Goal: Information Seeking & Learning: Learn about a topic

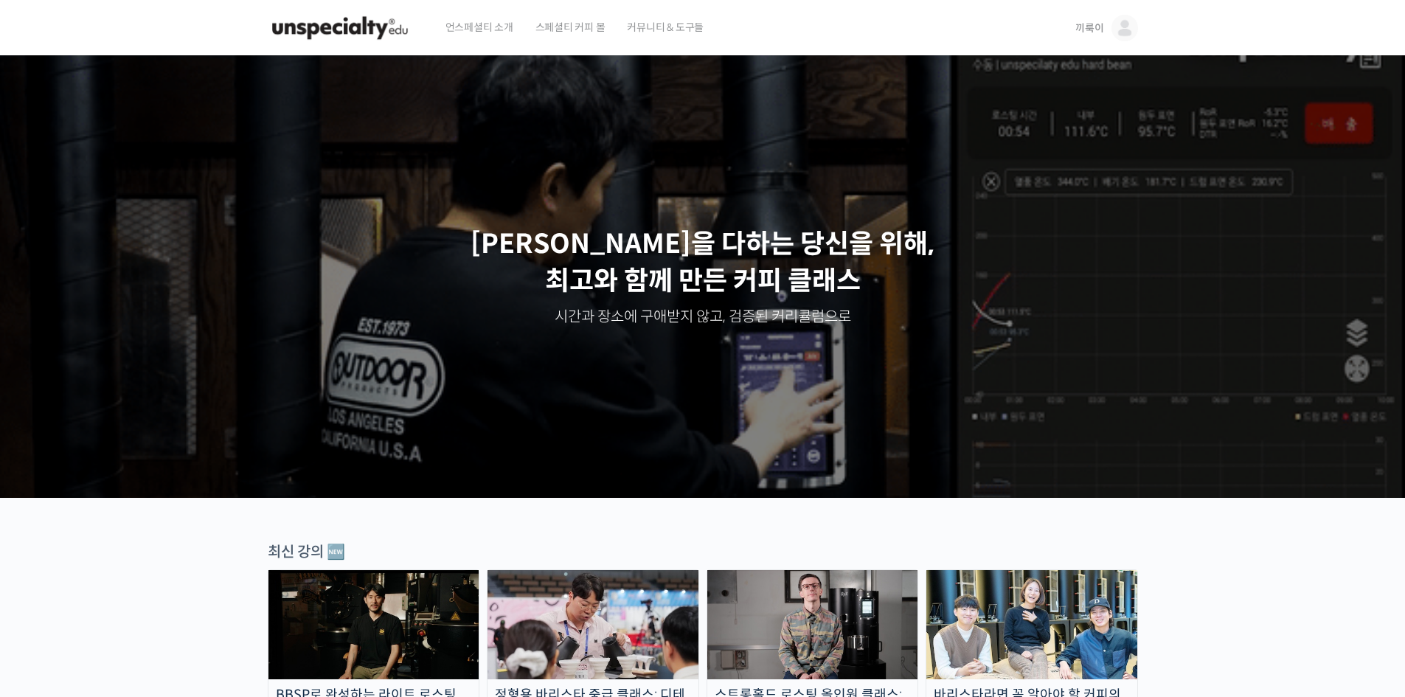
click at [1117, 24] on img at bounding box center [1125, 28] width 27 height 27
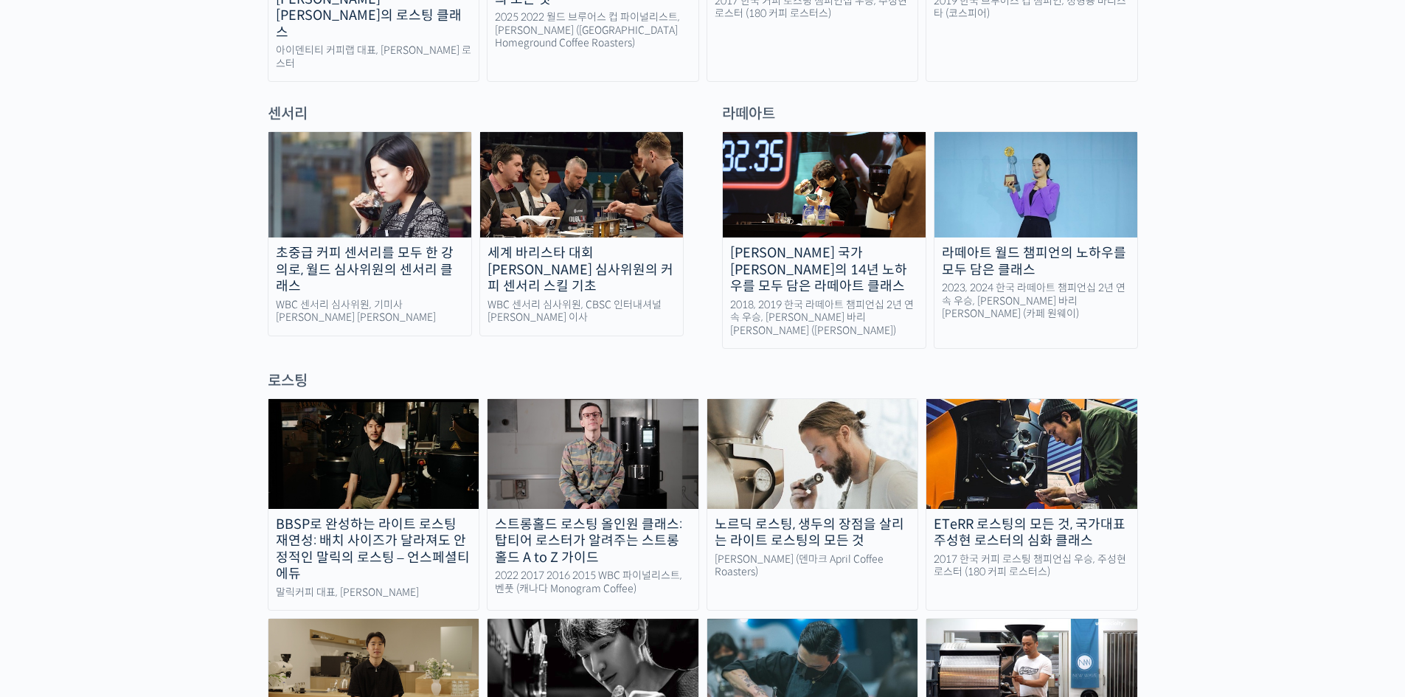
scroll to position [1180, 0]
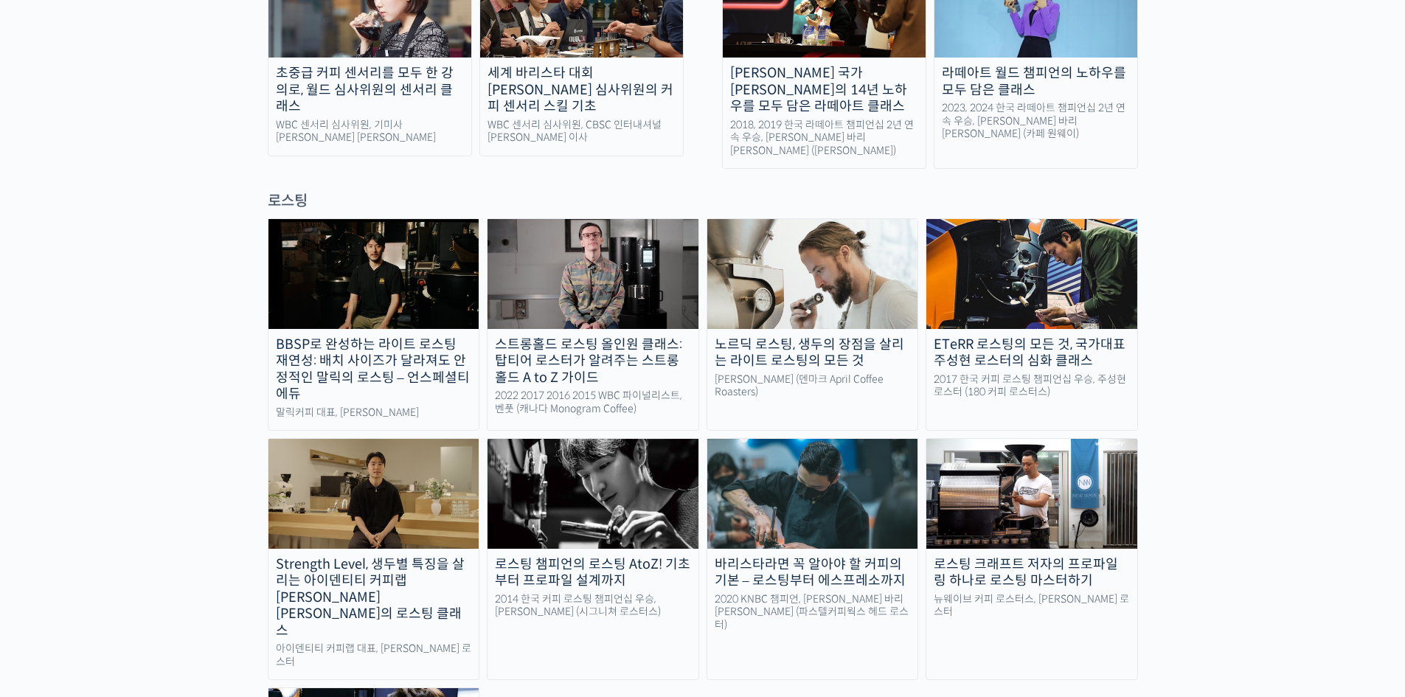
click at [828, 224] on img at bounding box center [812, 273] width 211 height 109
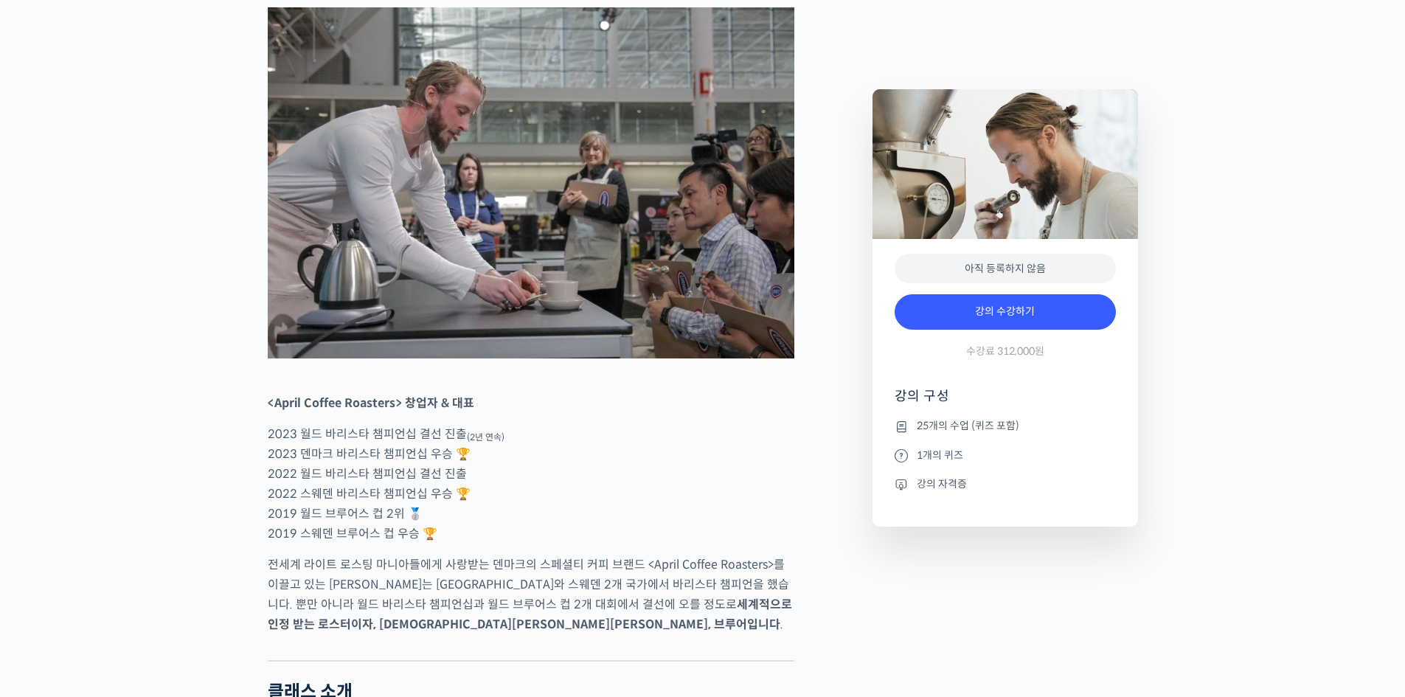
scroll to position [664, 0]
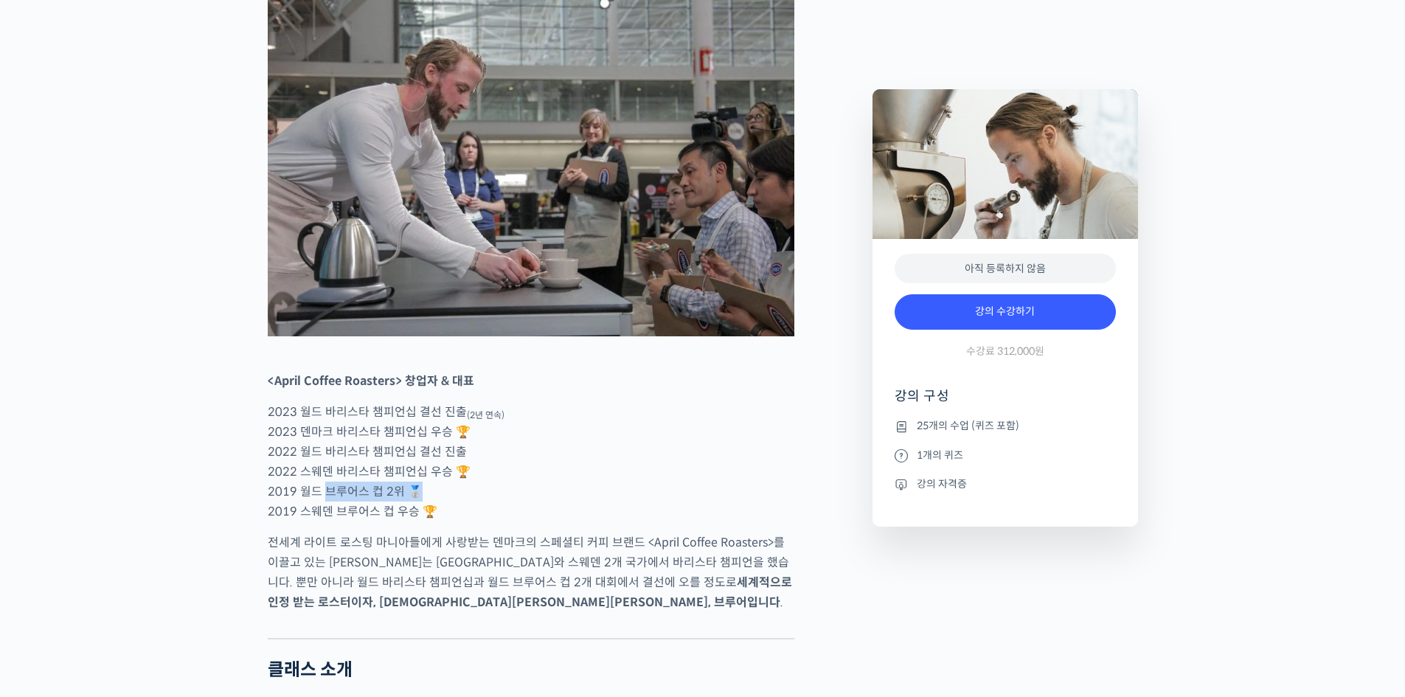
drag, startPoint x: 328, startPoint y: 540, endPoint x: 422, endPoint y: 544, distance: 93.8
click at [422, 522] on p "2023 월드 바리스타 챔피언십 결선 진출 (2년 연속) 2023 덴마크 바리스타 챔피언십 우승 🏆 2022 월드 바리스타 챔피언십 결선 진출…" at bounding box center [531, 461] width 527 height 119
click at [423, 522] on p "2023 월드 바리스타 챔피언십 결선 진출 (2년 연속) 2023 덴마크 바리스타 챔피언십 우승 🏆 2022 월드 바리스타 챔피언십 결선 진출…" at bounding box center [531, 461] width 527 height 119
click at [425, 518] on p "2023 월드 바리스타 챔피언십 결선 진출 (2년 연속) 2023 덴마크 바리스타 챔피언십 우승 🏆 2022 월드 바리스타 챔피언십 결선 진출…" at bounding box center [531, 461] width 527 height 119
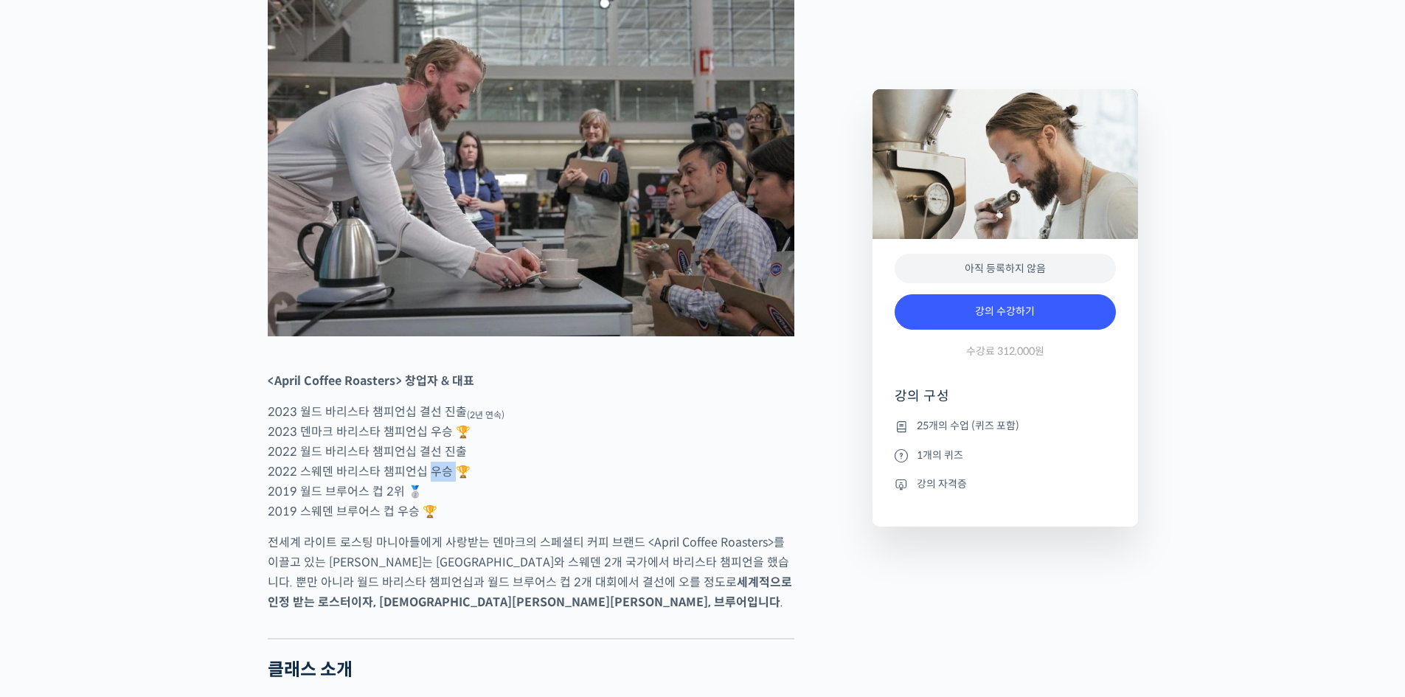
click at [425, 518] on p "2023 월드 바리스타 챔피언십 결선 진출 (2년 연속) 2023 덴마크 바리스타 챔피언십 우승 🏆 2022 월드 바리스타 챔피언십 결선 진출…" at bounding box center [531, 461] width 527 height 119
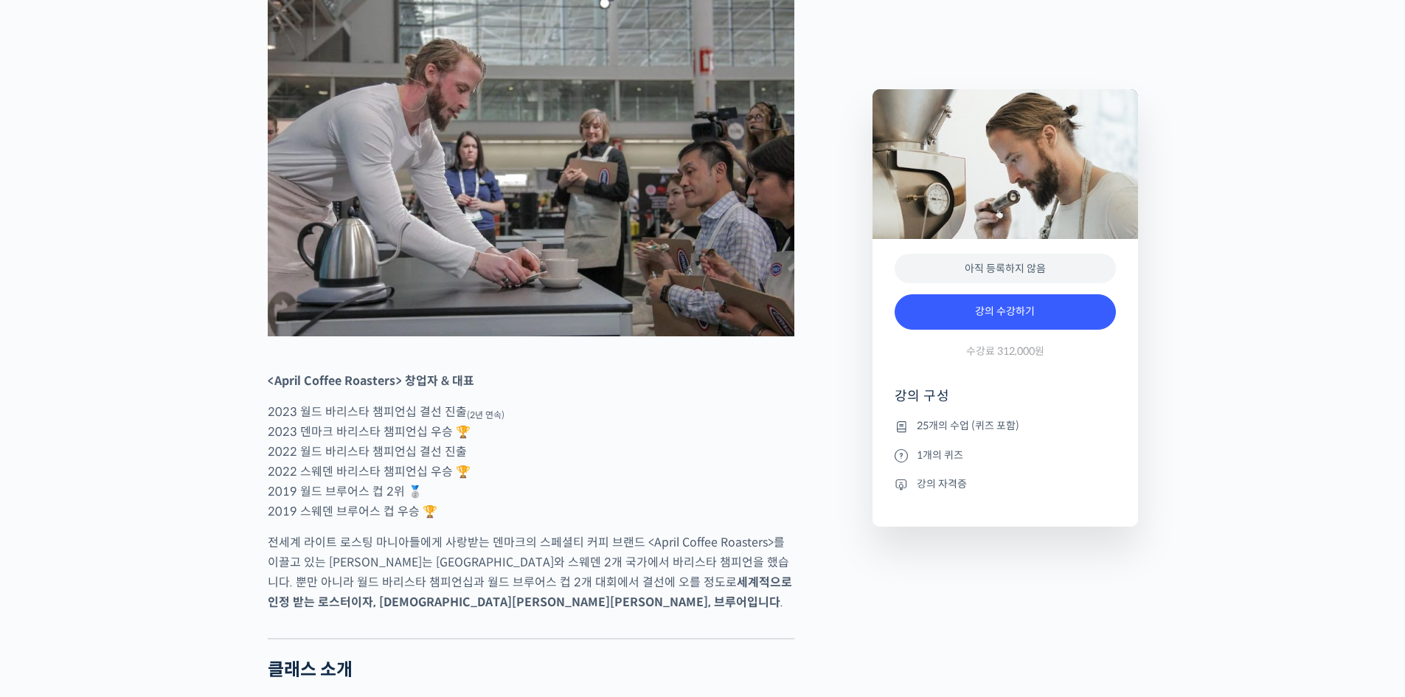
click at [496, 508] on p "2023 월드 바리스타 챔피언십 결선 진출 (2년 연속) 2023 덴마크 바리스타 챔피언십 우승 🏆 2022 월드 바리스타 챔피언십 결선 진출…" at bounding box center [531, 461] width 527 height 119
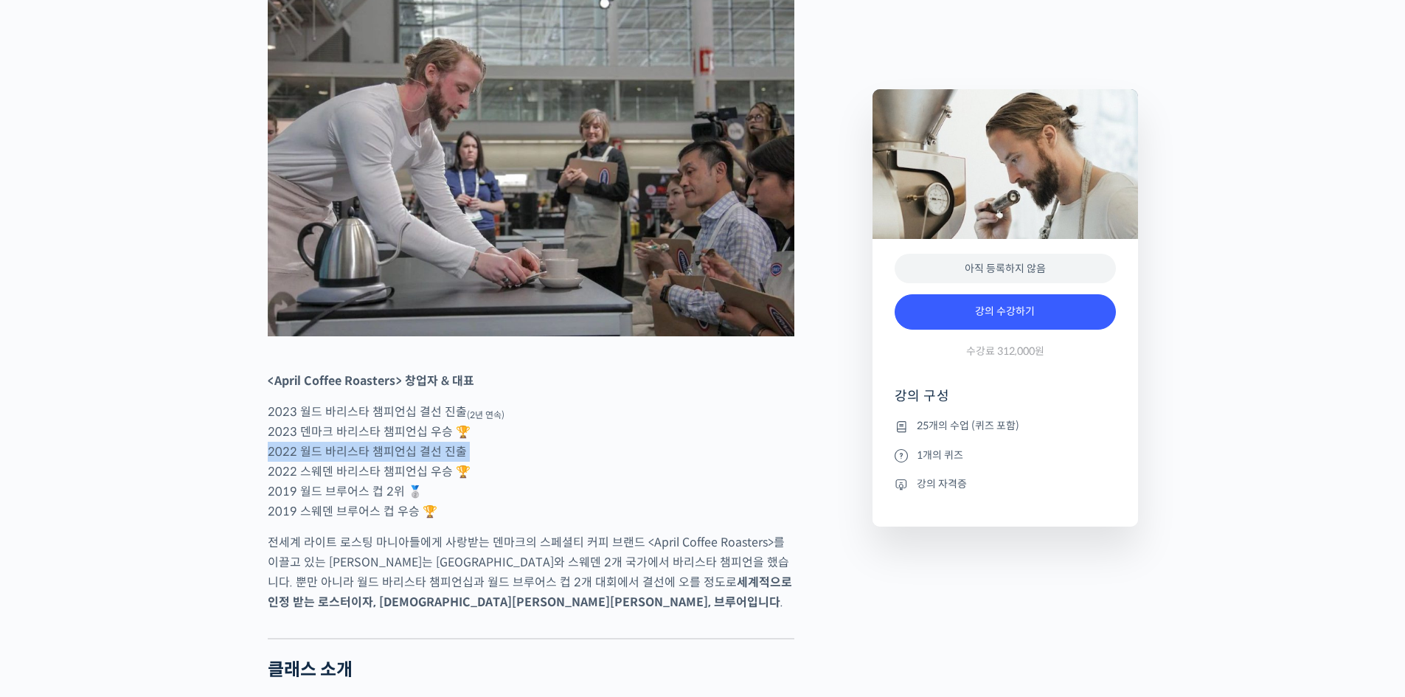
click at [496, 508] on p "2023 월드 바리스타 챔피언십 결선 진출 (2년 연속) 2023 덴마크 바리스타 챔피언십 우승 🏆 2022 월드 바리스타 챔피언십 결선 진출…" at bounding box center [531, 461] width 527 height 119
click at [506, 492] on p "2023 월드 바리스타 챔피언십 결선 진출 (2년 연속) 2023 덴마크 바리스타 챔피언십 우승 🏆 2022 월드 바리스타 챔피언십 결선 진출…" at bounding box center [531, 461] width 527 height 119
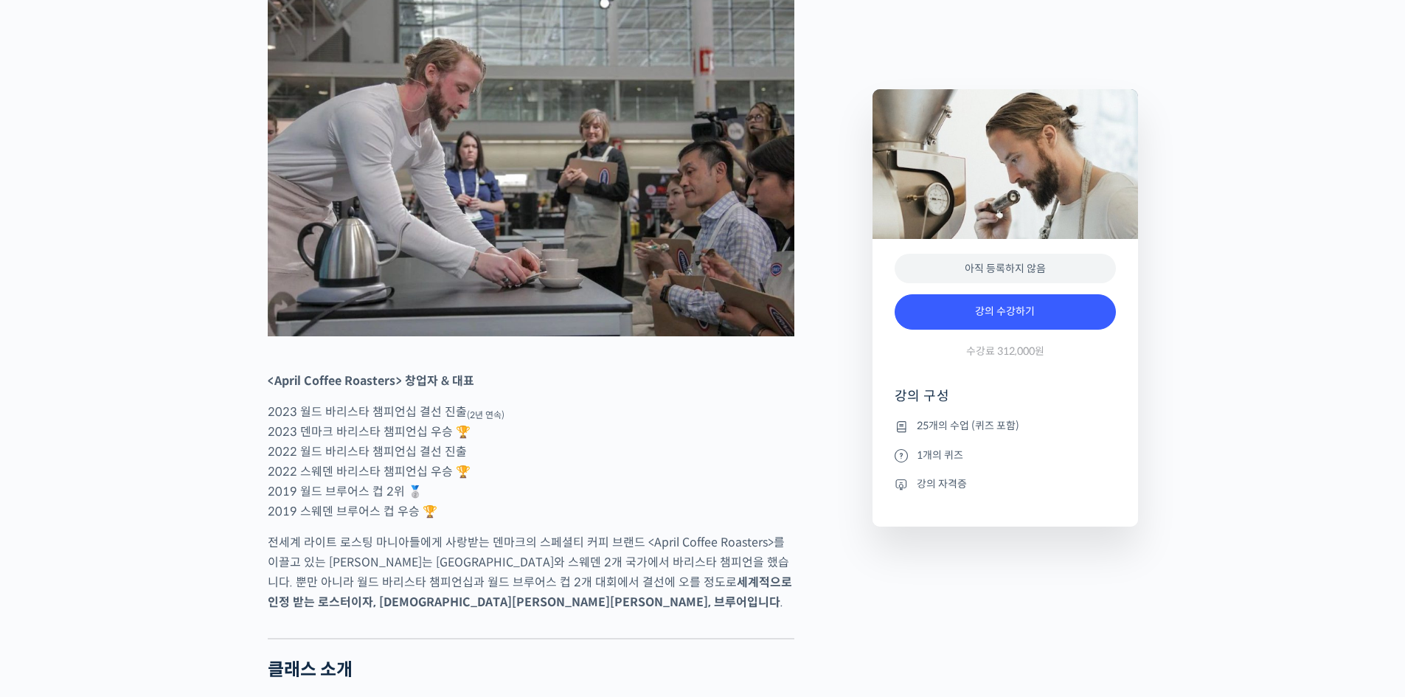
click at [569, 471] on p "2023 월드 바리스타 챔피언십 결선 진출 (2년 연속) 2023 덴마크 바리스타 챔피언십 우승 🏆 2022 월드 바리스타 챔피언십 결선 진출…" at bounding box center [531, 461] width 527 height 119
click at [567, 471] on p "2023 월드 바리스타 챔피언십 결선 진출 (2년 연속) 2023 덴마크 바리스타 챔피언십 우승 🏆 2022 월드 바리스타 챔피언십 결선 진출…" at bounding box center [531, 461] width 527 height 119
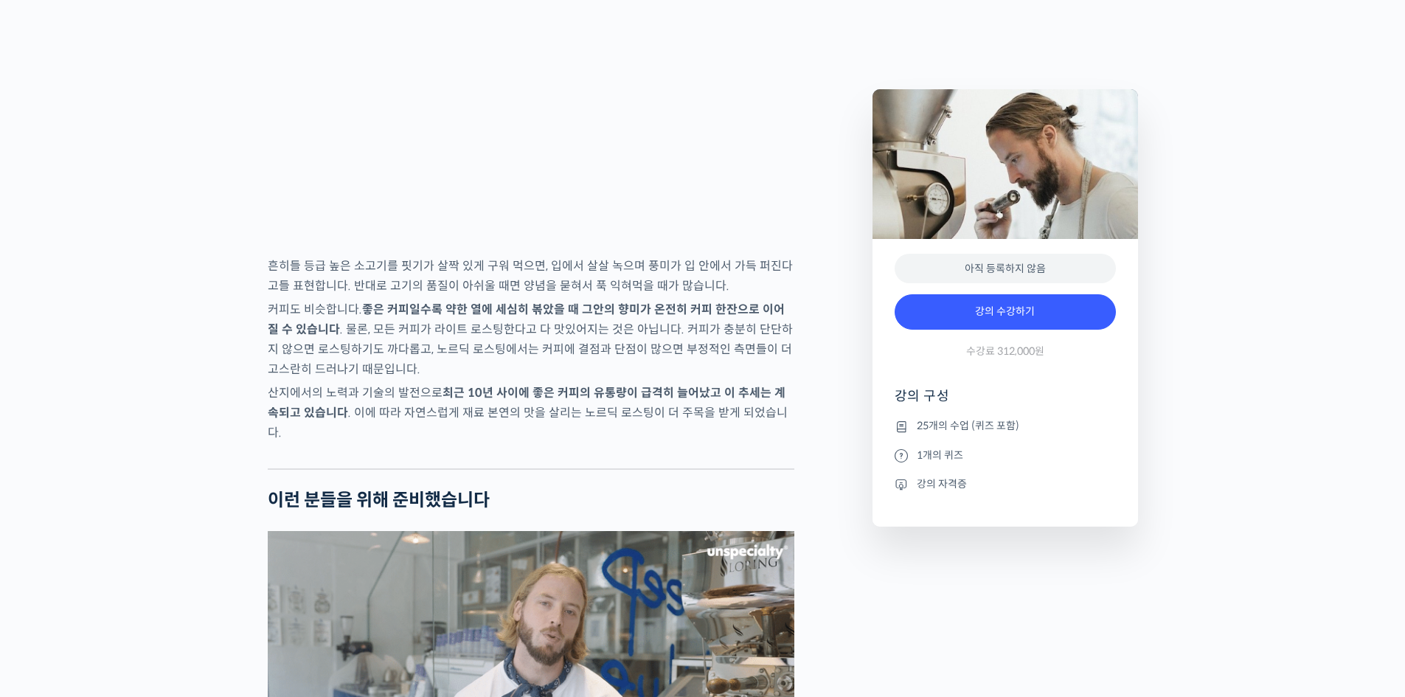
scroll to position [2508, 0]
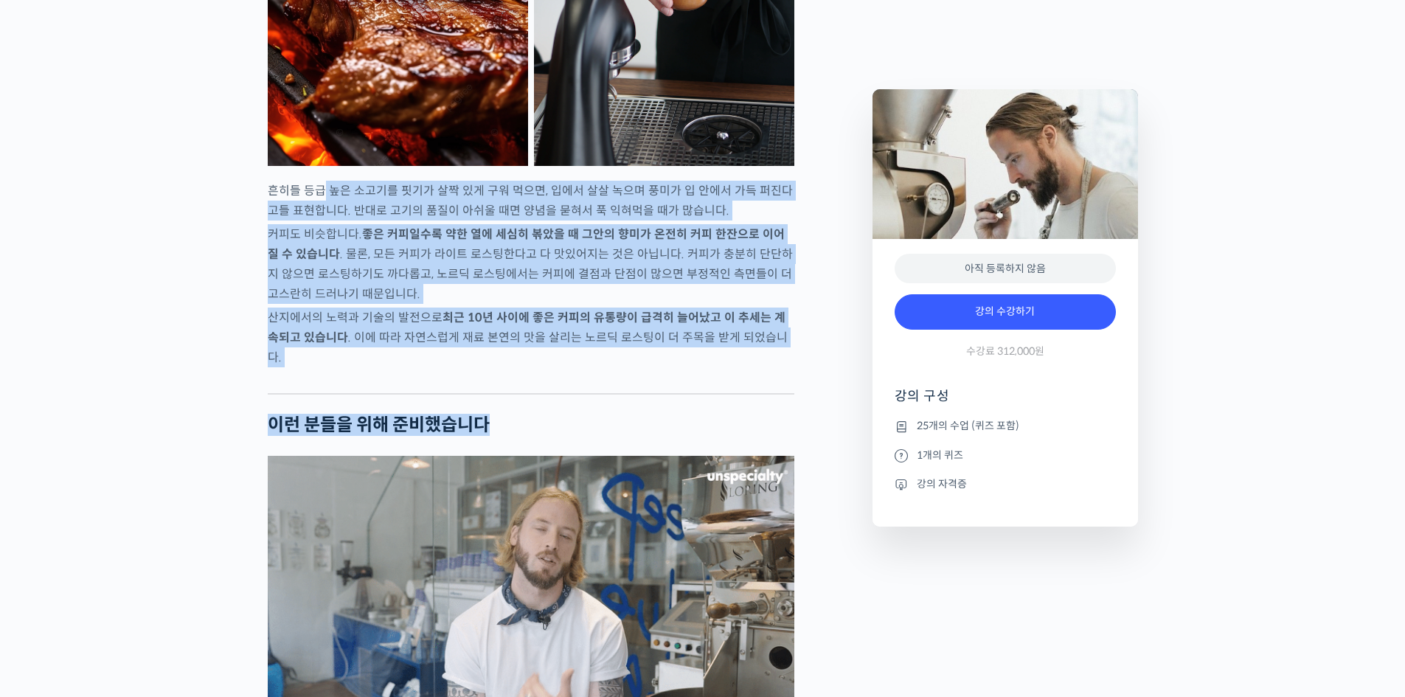
drag, startPoint x: 321, startPoint y: 220, endPoint x: 675, endPoint y: 424, distance: 408.8
click at [655, 393] on div at bounding box center [531, 382] width 527 height 22
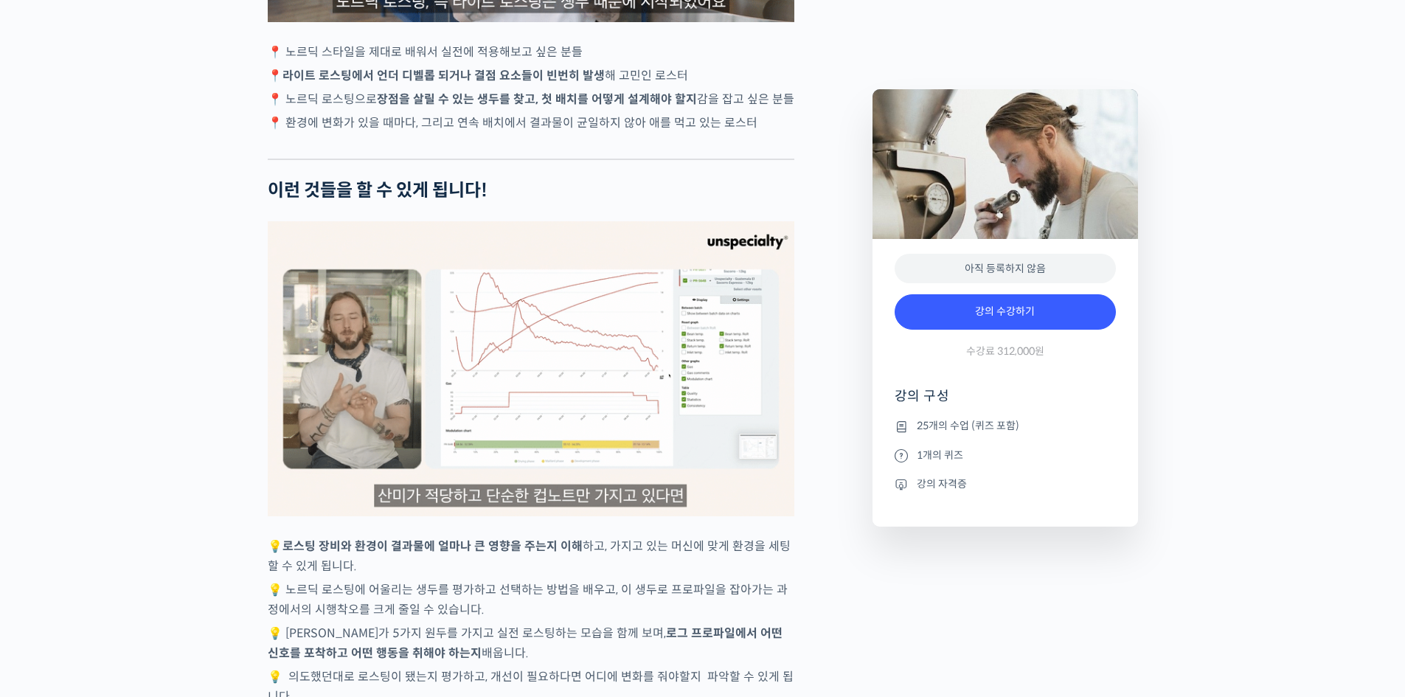
scroll to position [3319, 0]
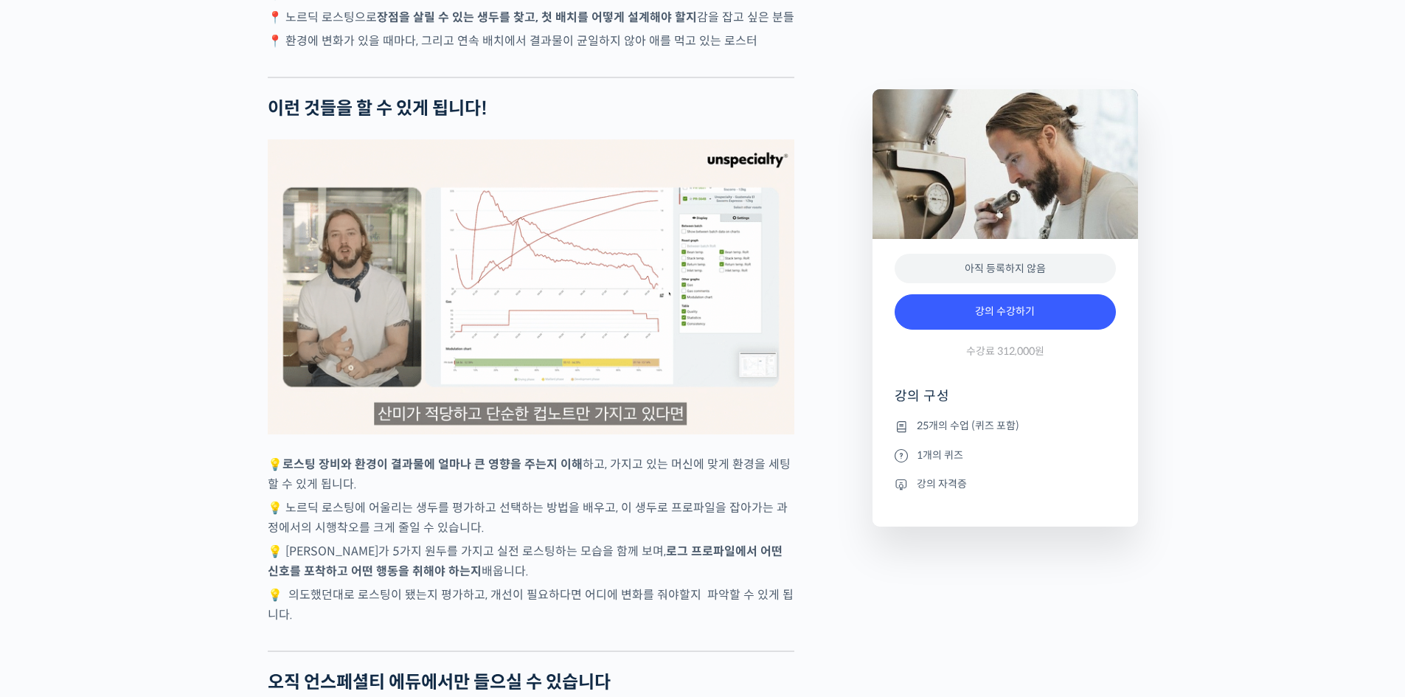
click at [606, 366] on img at bounding box center [531, 287] width 527 height 296
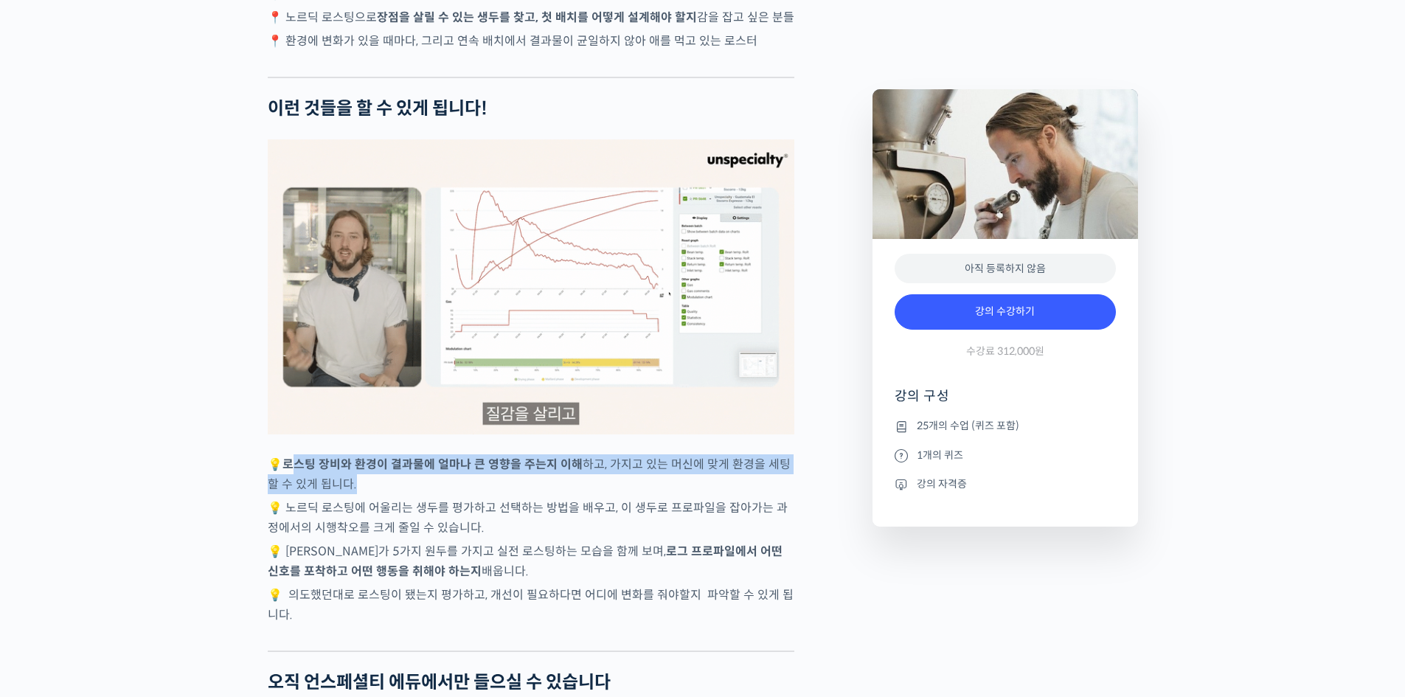
drag, startPoint x: 302, startPoint y: 474, endPoint x: 631, endPoint y: 494, distance: 329.6
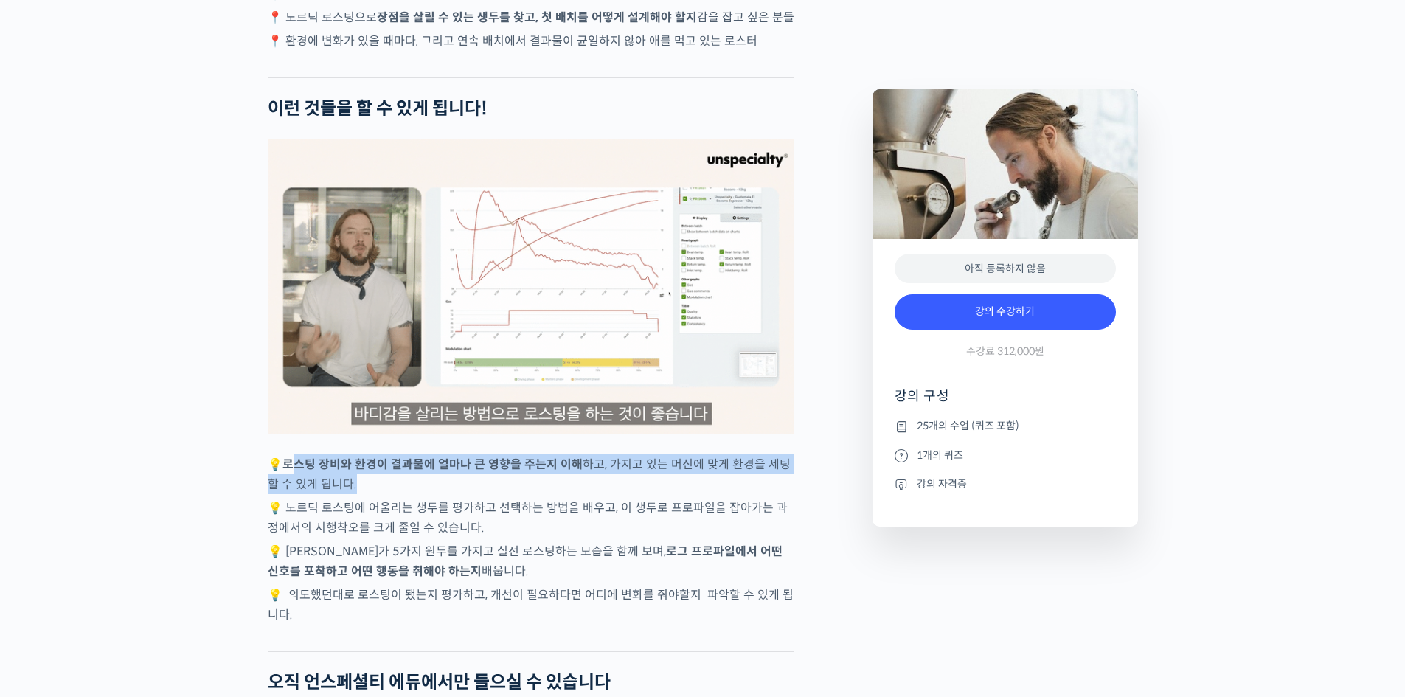
click at [631, 494] on p "💡 로스팅 장비와 환경이 결과물에 얼마나 큰 영향을 주는지 이해 하고, 가지고 있는 머신에 맞게 환경을 세팅할 수 있게 됩니다." at bounding box center [531, 474] width 527 height 40
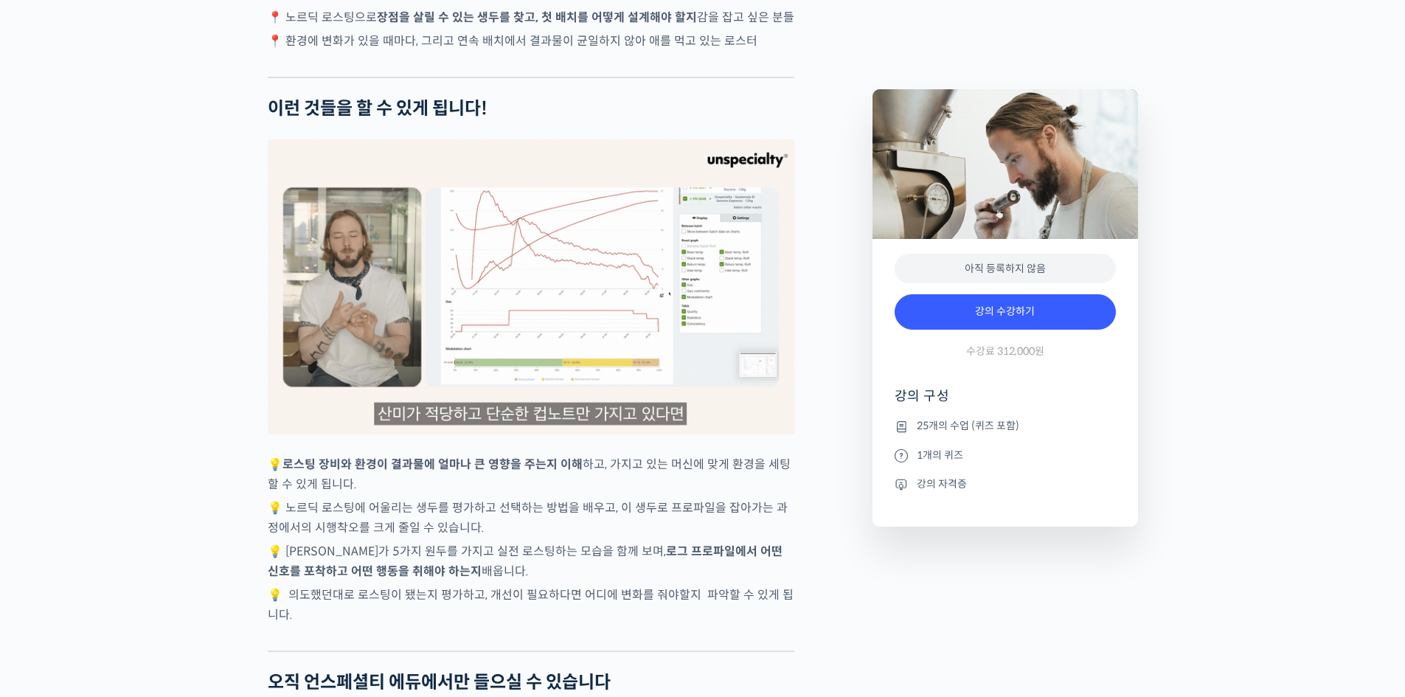
click at [631, 494] on p "💡 로스팅 장비와 환경이 결과물에 얼마나 큰 영향을 주는지 이해 하고, 가지고 있는 머신에 맞게 환경을 세팅할 수 있게 됩니다." at bounding box center [531, 474] width 527 height 40
click at [469, 526] on p "💡 노르딕 로스팅에 어울리는 생두를 평가하고 선택하는 방법을 배우고, 이 생두로 프로파일을 잡아가는 과정에서의 시행착오를 크게 줄일 수 있습니…" at bounding box center [531, 518] width 527 height 40
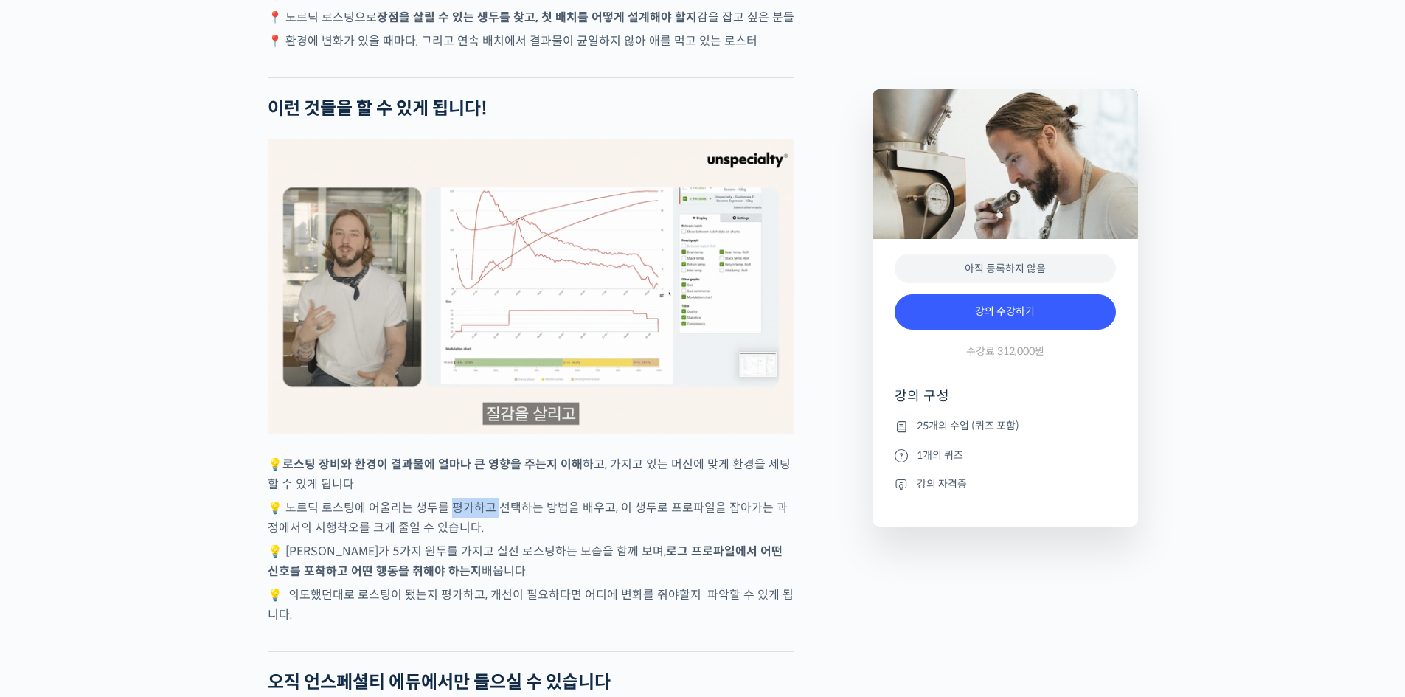
click at [469, 526] on p "💡 노르딕 로스팅에 어울리는 생두를 평가하고 선택하는 방법을 배우고, 이 생두로 프로파일을 잡아가는 과정에서의 시행착오를 크게 줄일 수 있습니…" at bounding box center [531, 518] width 527 height 40
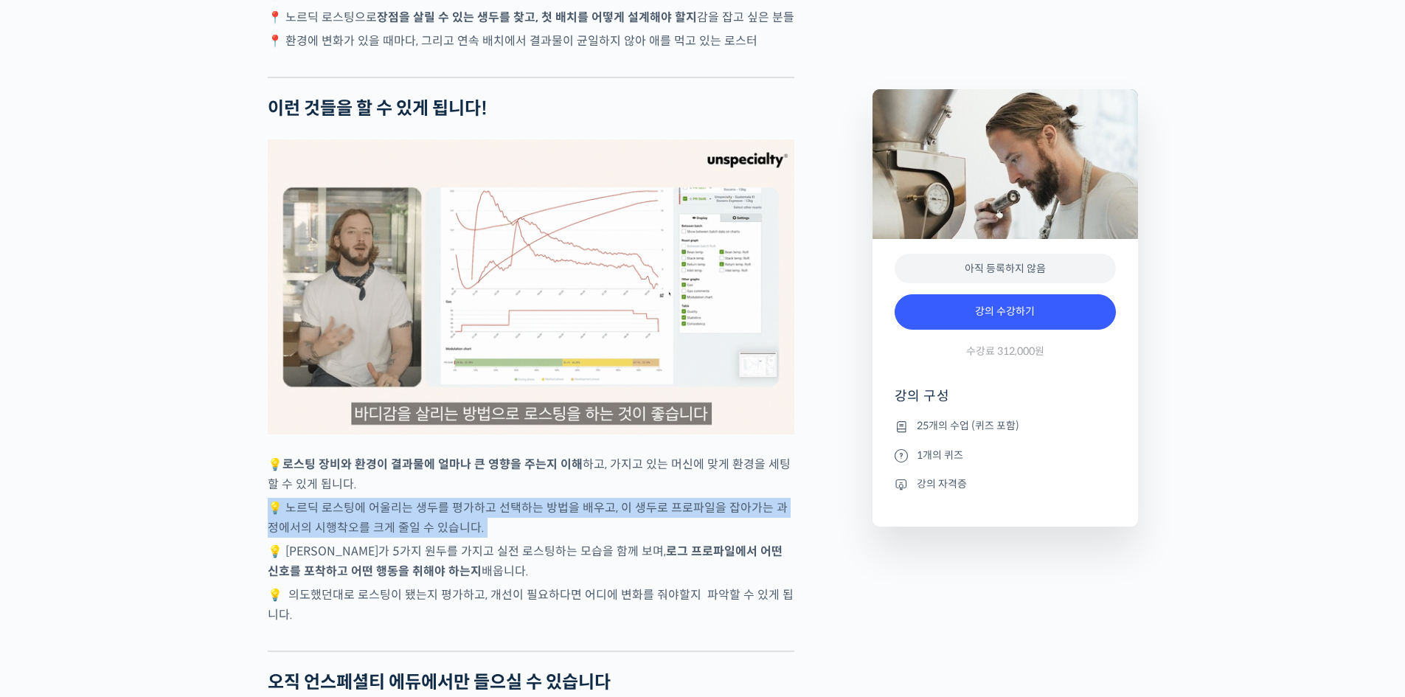
click at [469, 526] on p "💡 노르딕 로스팅에 어울리는 생두를 평가하고 선택하는 방법을 배우고, 이 생두로 프로파일을 잡아가는 과정에서의 시행착오를 크게 줄일 수 있습니…" at bounding box center [531, 518] width 527 height 40
click at [471, 519] on p "💡 노르딕 로스팅에 어울리는 생두를 평가하고 선택하는 방법을 배우고, 이 생두로 프로파일을 잡아가는 과정에서의 시행착오를 크게 줄일 수 있습니…" at bounding box center [531, 518] width 527 height 40
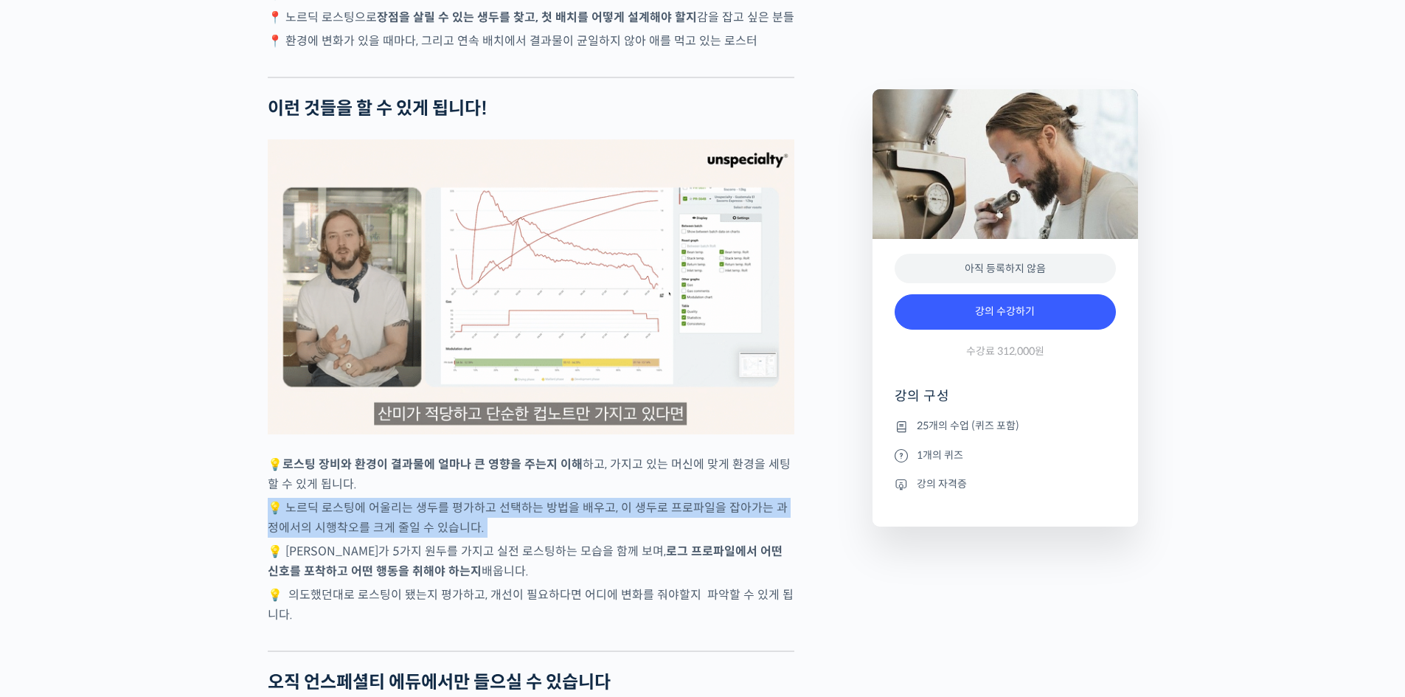
click at [471, 519] on p "💡 노르딕 로스팅에 어울리는 생두를 평가하고 선택하는 방법을 배우고, 이 생두로 프로파일을 잡아가는 과정에서의 시행착오를 크게 줄일 수 있습니…" at bounding box center [531, 518] width 527 height 40
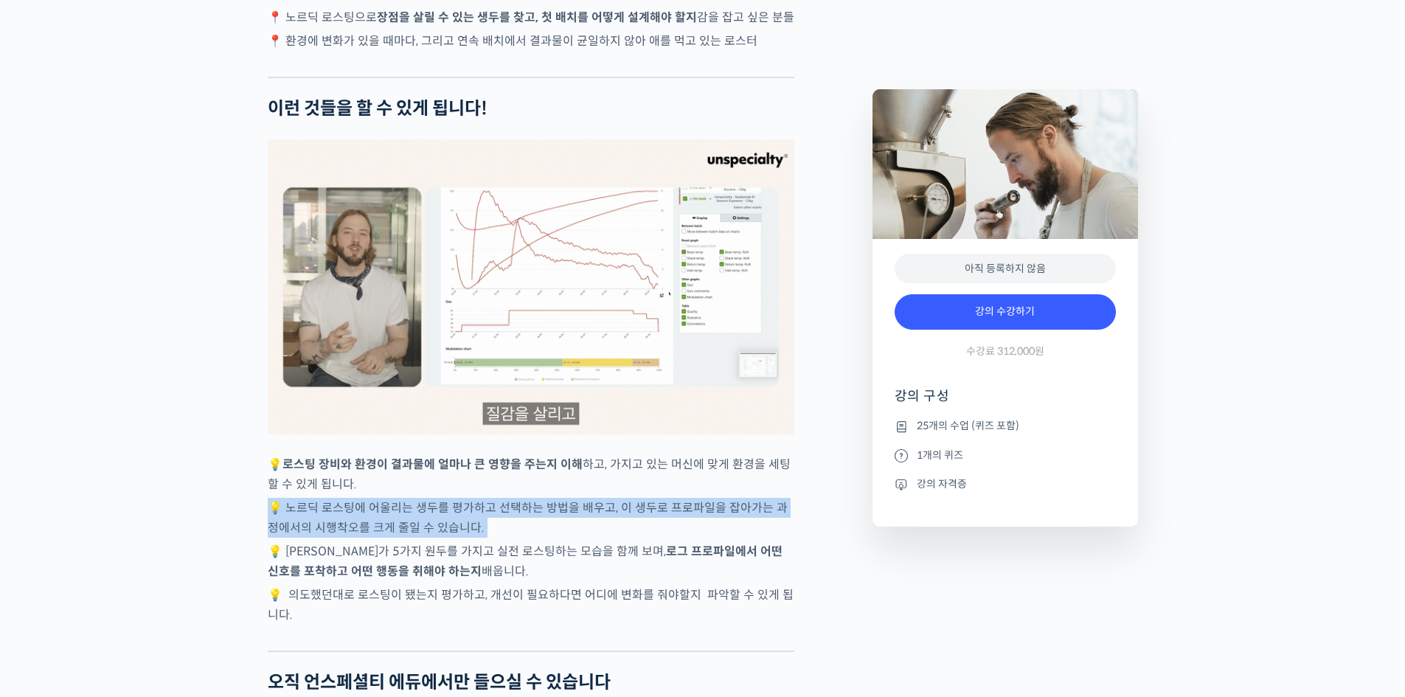
click at [471, 519] on p "💡 노르딕 로스팅에 어울리는 생두를 평가하고 선택하는 방법을 배우고, 이 생두로 프로파일을 잡아가는 과정에서의 시행착오를 크게 줄일 수 있습니…" at bounding box center [531, 518] width 527 height 40
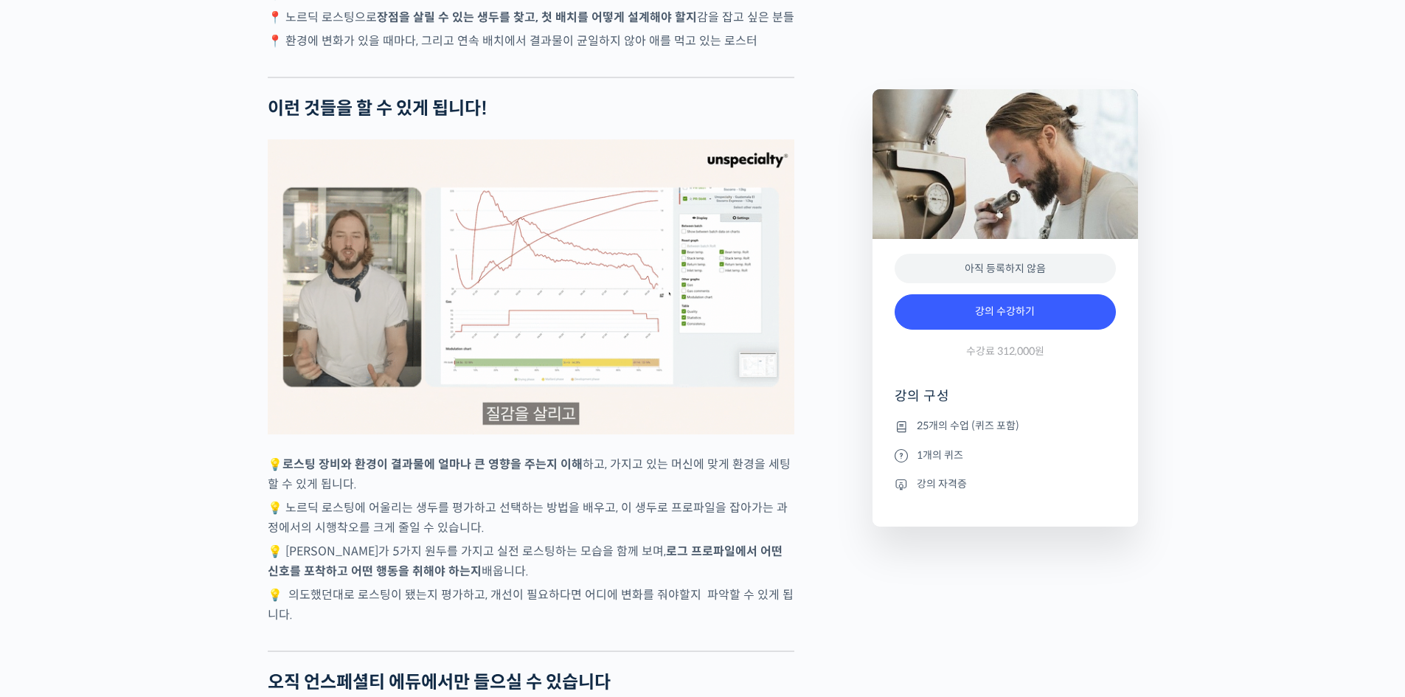
click at [403, 555] on p "💡 패트릭 롤프가 5가지 원두를 가지고 실전 로스팅하는 모습을 함께 보며, 로그 프로파일에서 어떤 신호를 포착하고 어떤 행동을 취해야 하는지 …" at bounding box center [531, 561] width 527 height 40
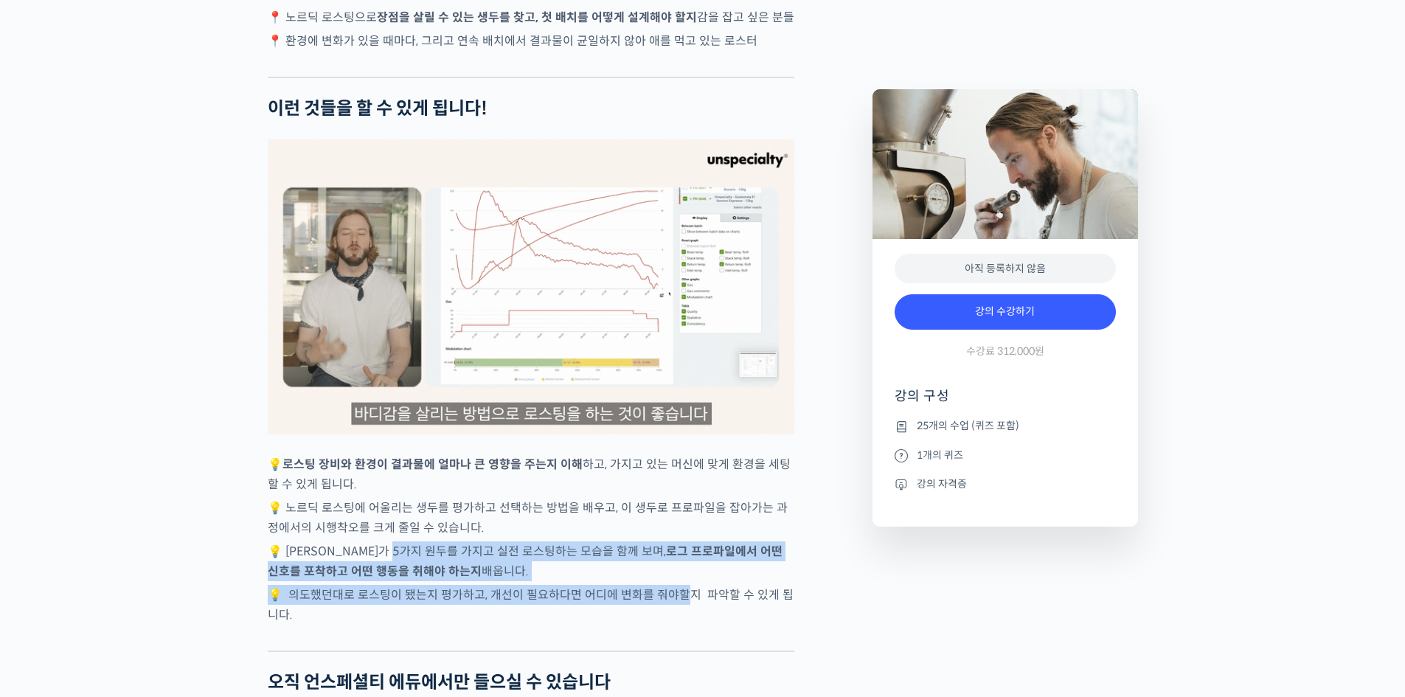
drag, startPoint x: 493, startPoint y: 569, endPoint x: 679, endPoint y: 602, distance: 189.4
click at [680, 602] on p "💡 의도했던대로 로스팅이 됐는지 평가하고, 개선이 필요하다면 어디에 변화를 줘야할지 파악할 수 있게 됩니다." at bounding box center [531, 605] width 527 height 40
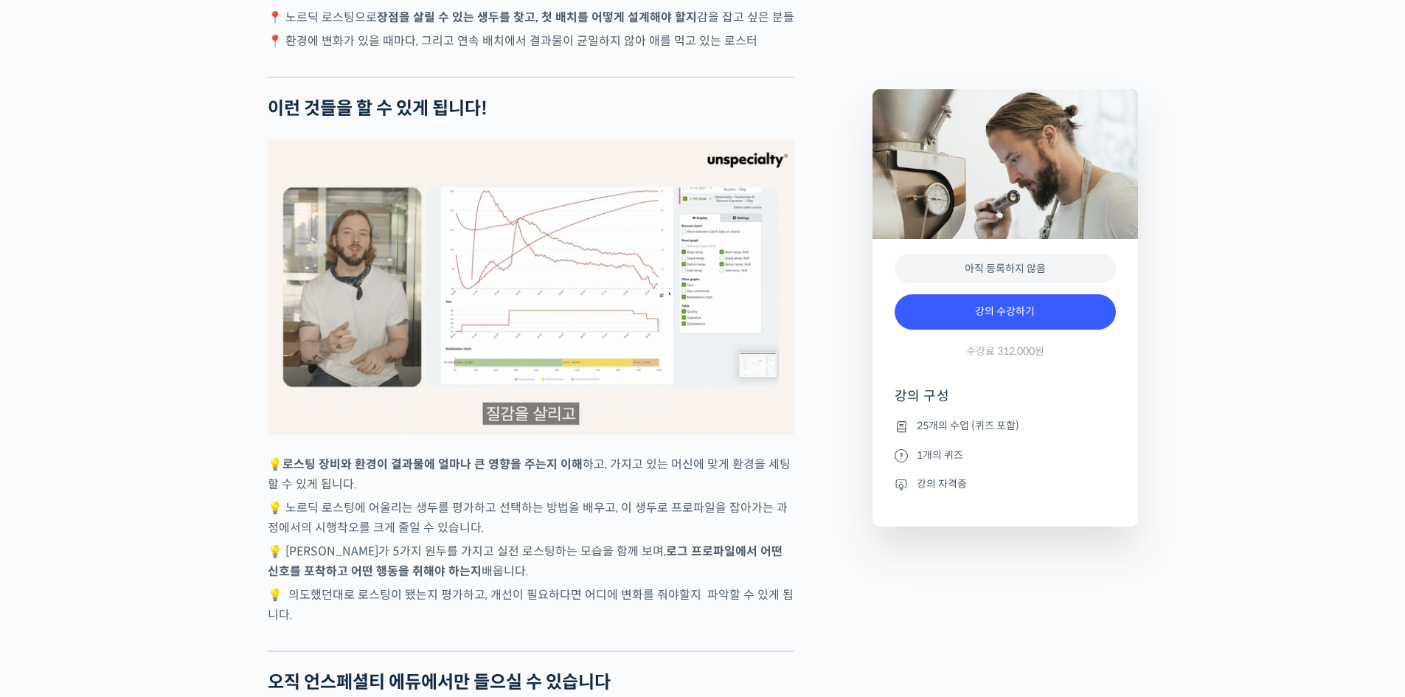
click at [626, 343] on img at bounding box center [531, 287] width 527 height 296
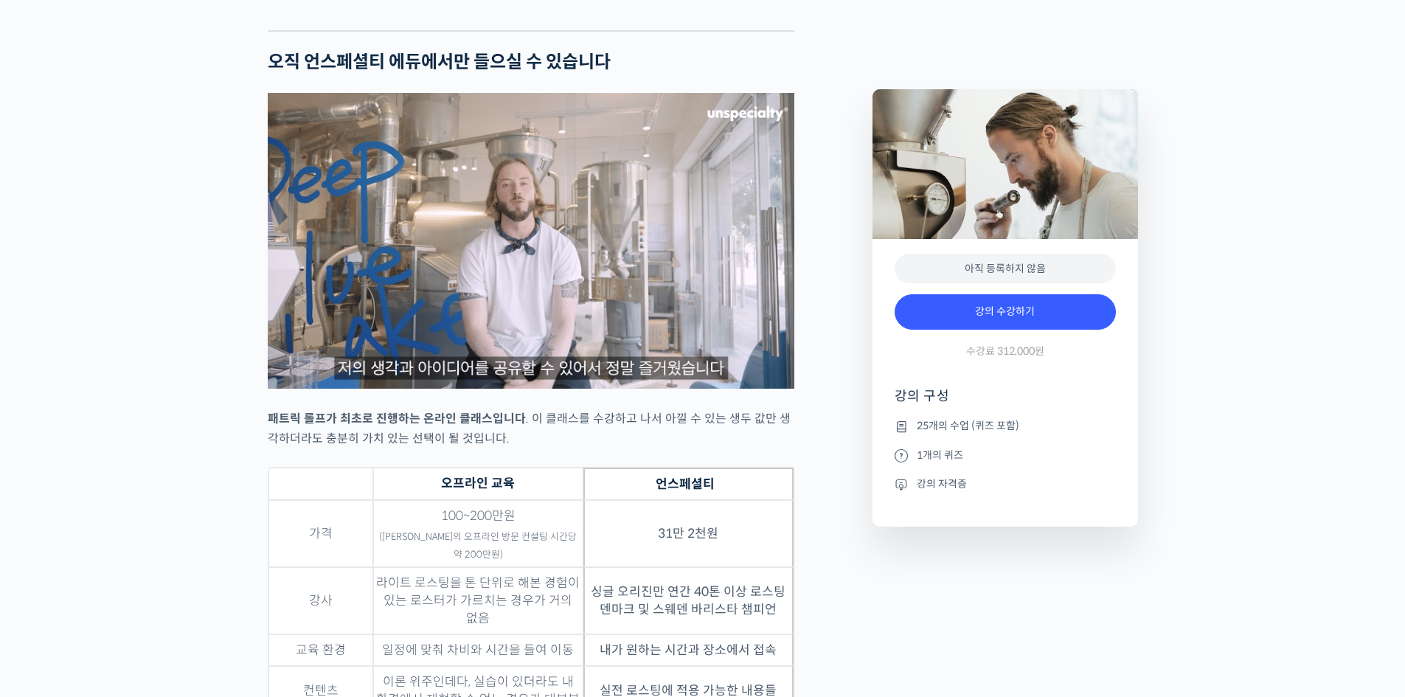
scroll to position [0, 0]
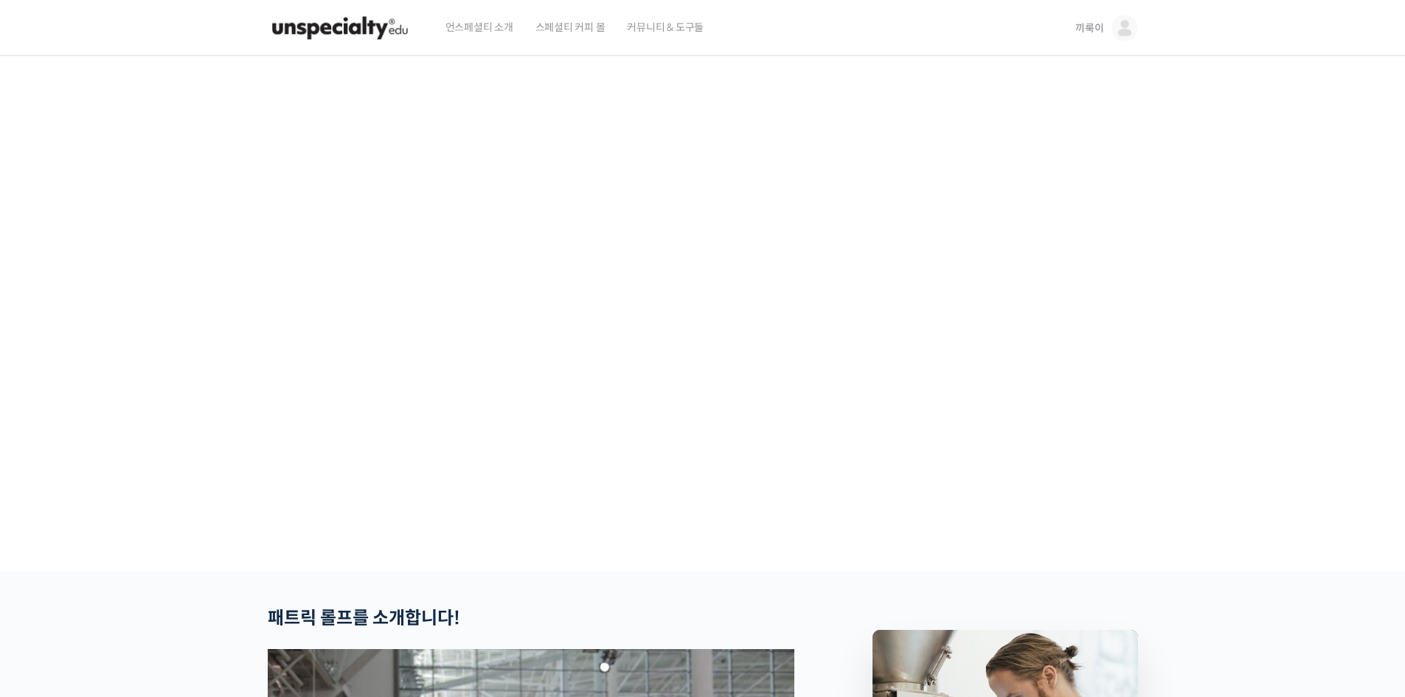
click at [1124, 35] on img at bounding box center [1125, 28] width 27 height 27
click at [1070, 116] on link "내가 등록한 강의" at bounding box center [1062, 117] width 173 height 27
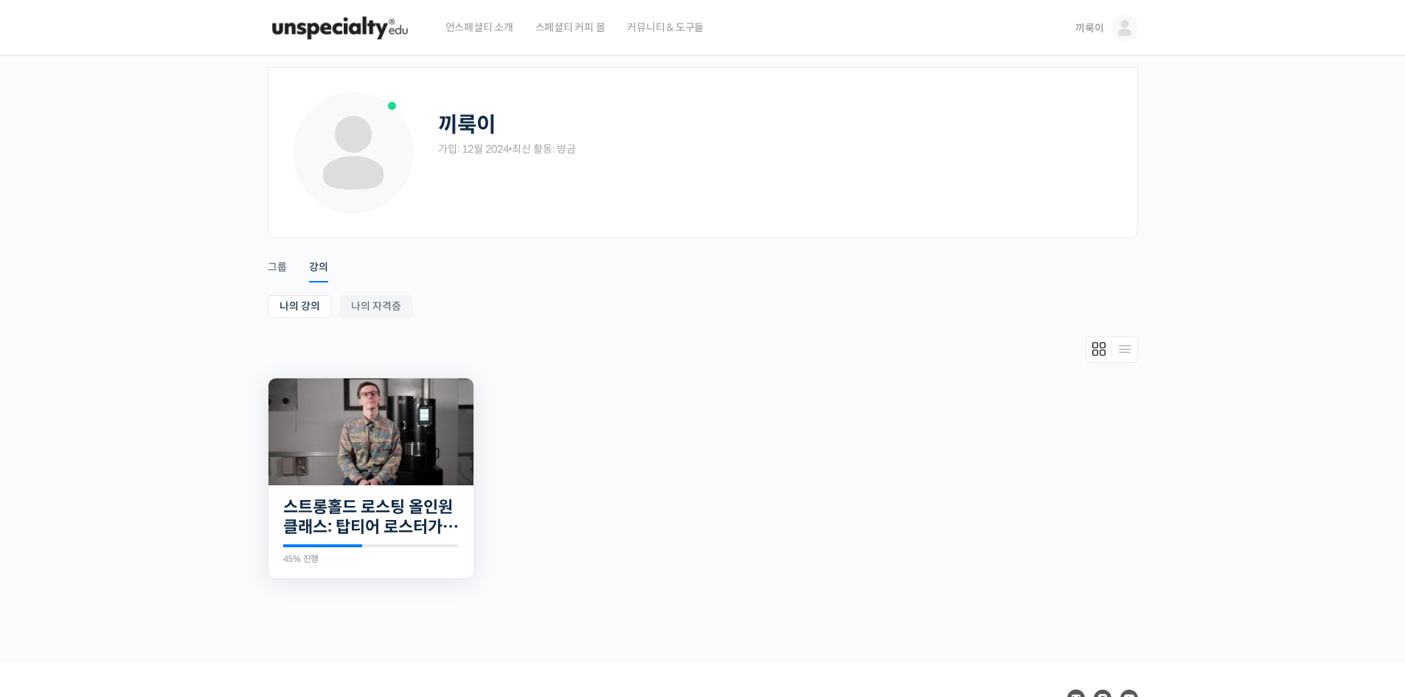
click at [382, 416] on img at bounding box center [371, 431] width 205 height 107
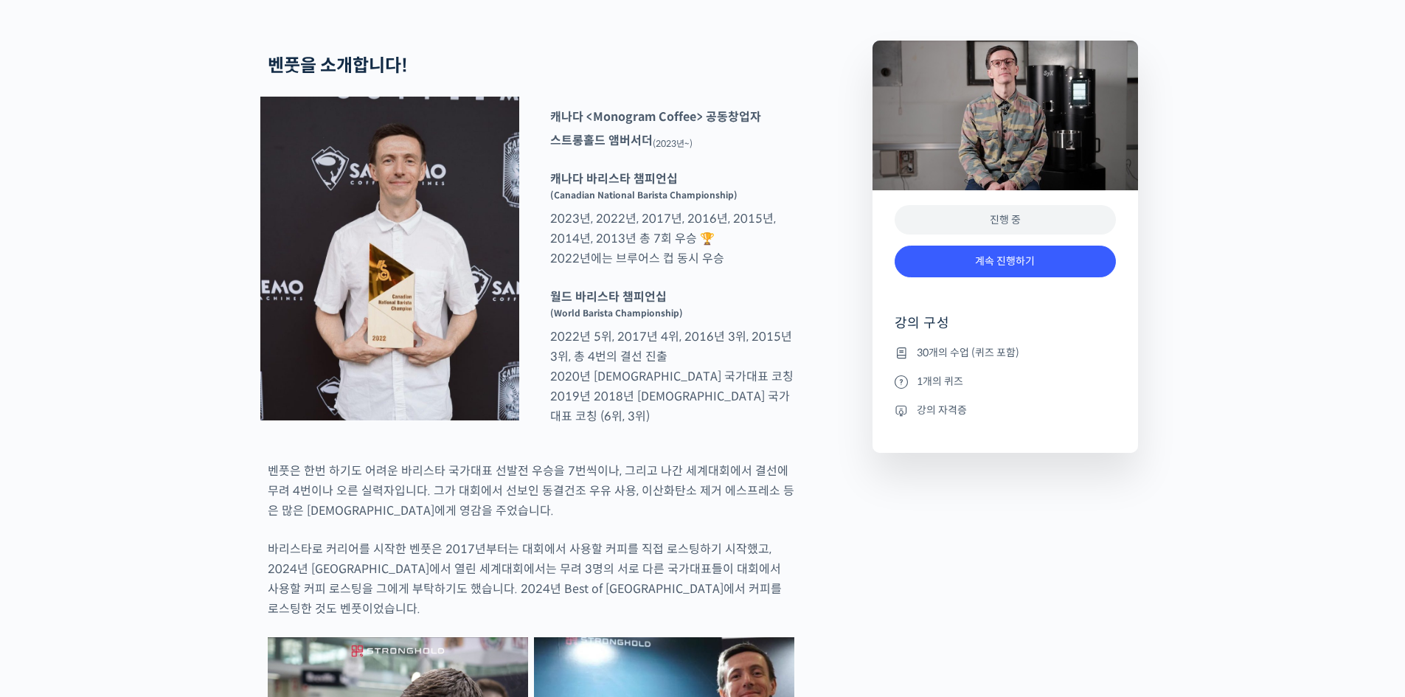
scroll to position [590, 0]
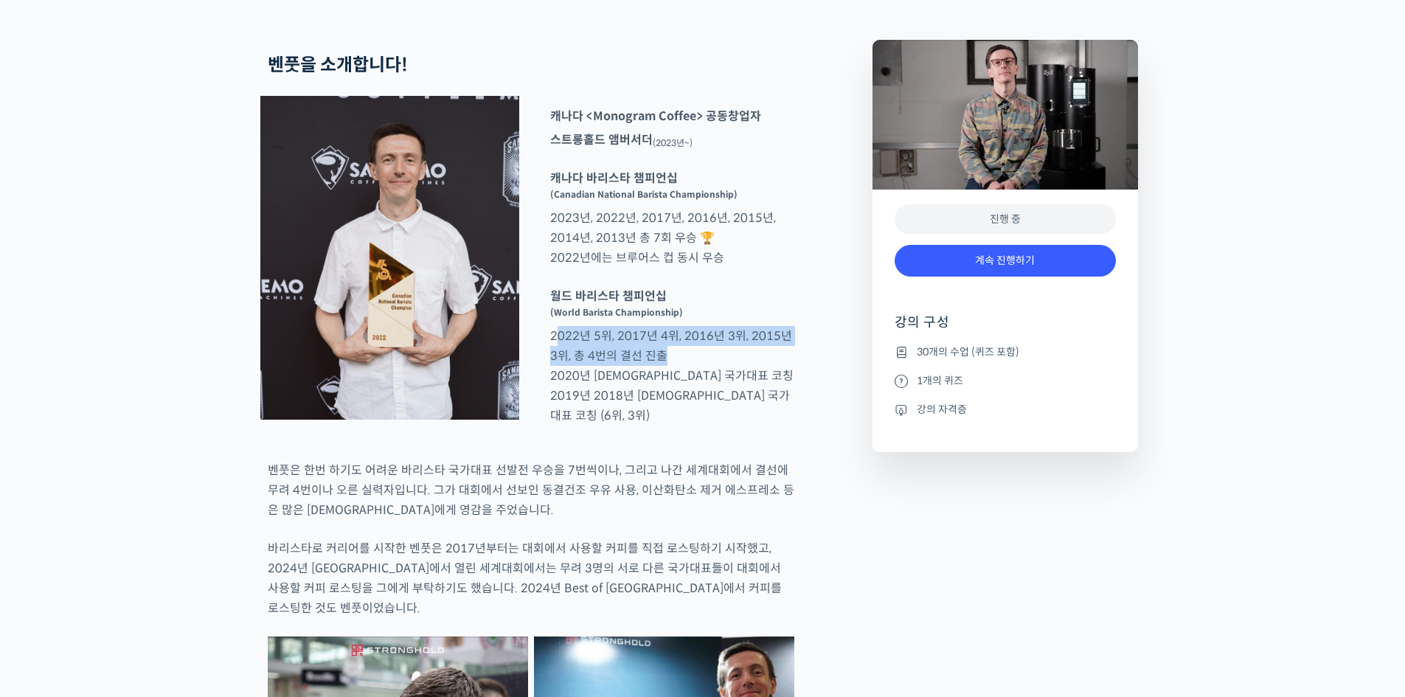
drag, startPoint x: 556, startPoint y: 398, endPoint x: 791, endPoint y: 417, distance: 236.0
click at [791, 417] on p "월드 바리스타 챔피언십 (World Barista Championship) 2022년 5위, 2017년 4위, 2016년 3위, 2015년 3…" at bounding box center [672, 355] width 259 height 139
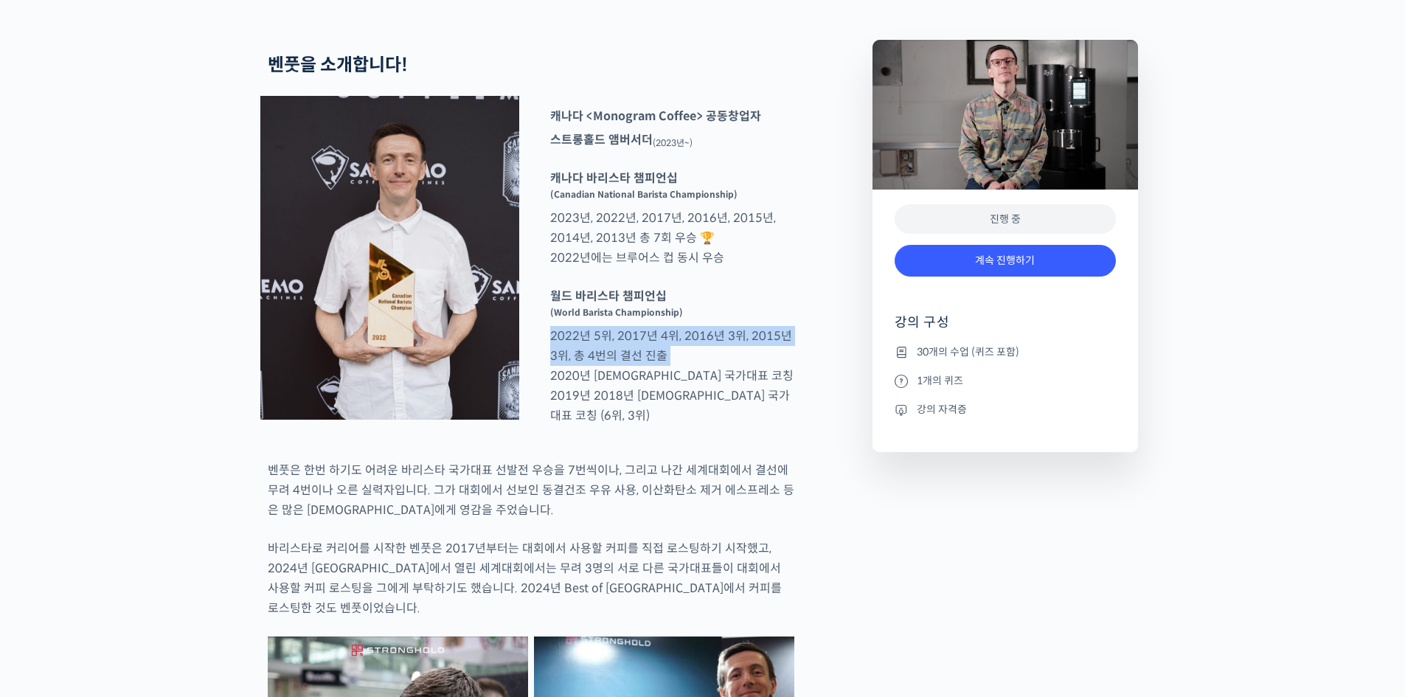
click at [791, 417] on p "월드 바리스타 챔피언십 (World Barista Championship) 2022년 5위, 2017년 4위, 2016년 3위, 2015년 3…" at bounding box center [672, 355] width 259 height 139
click at [1053, 277] on link "계속 진행하기" at bounding box center [1005, 261] width 221 height 32
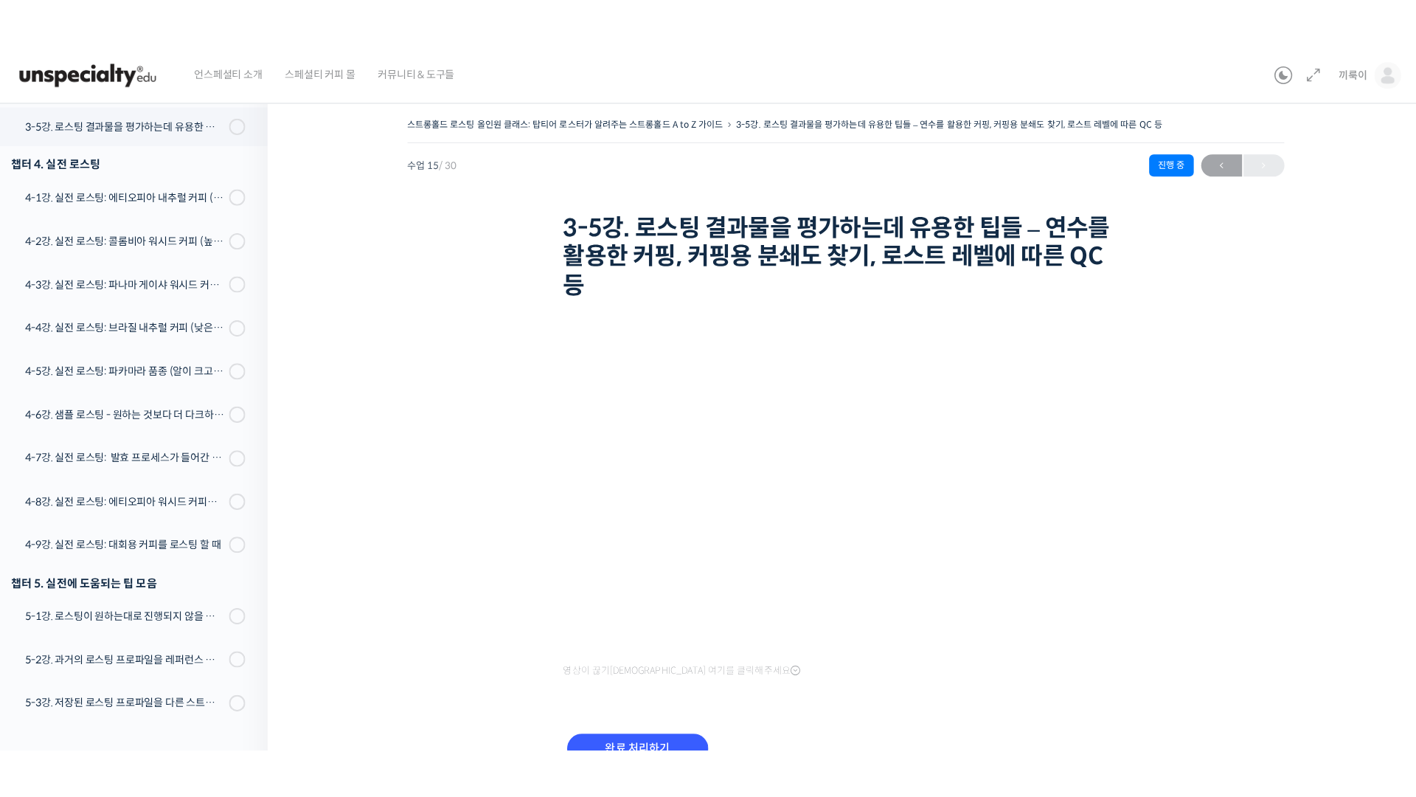
scroll to position [912, 0]
